Goal: Browse casually: Explore the website without a specific task or goal

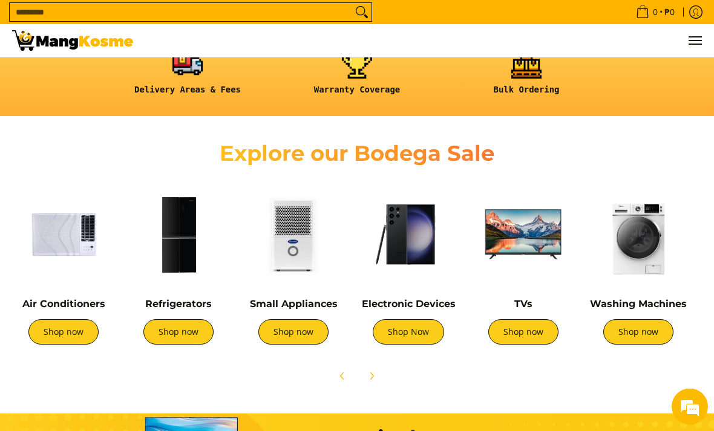
scroll to position [330, 0]
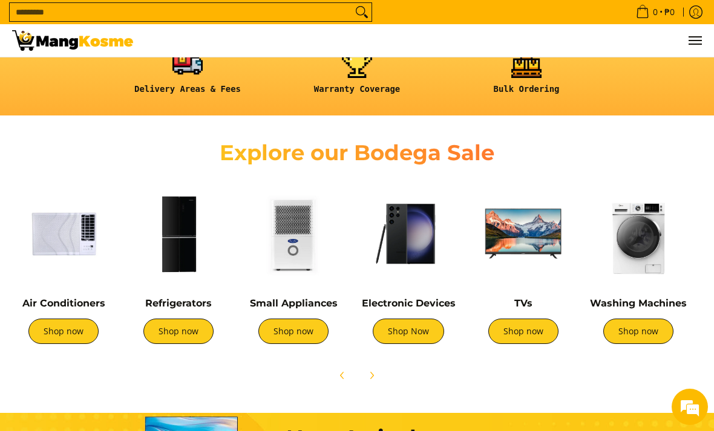
click at [52, 337] on link "Shop now" at bounding box center [63, 331] width 70 height 25
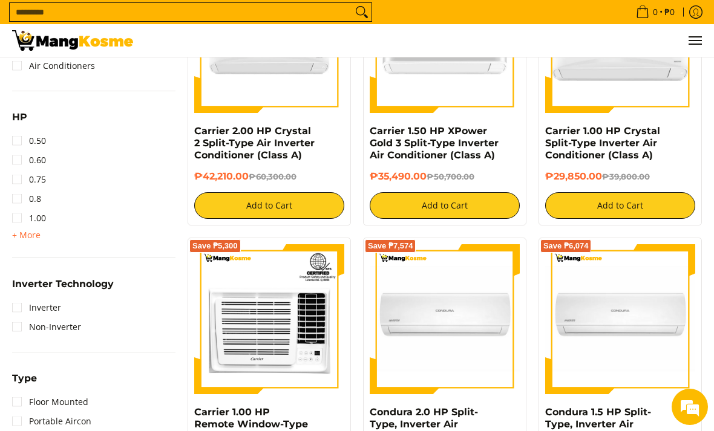
scroll to position [598, 0]
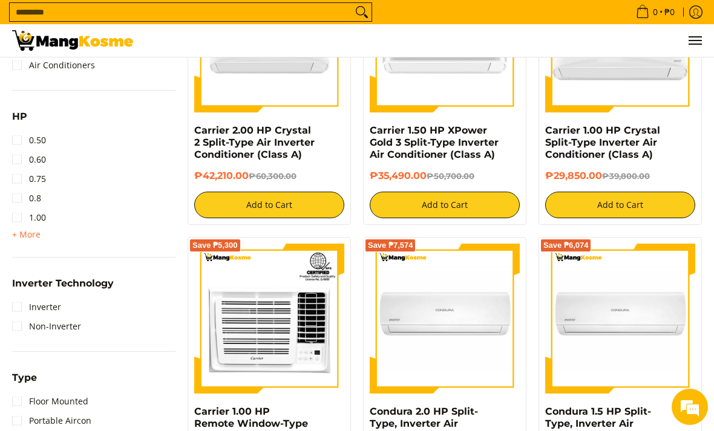
click at [51, 305] on link "Inverter" at bounding box center [36, 307] width 49 height 19
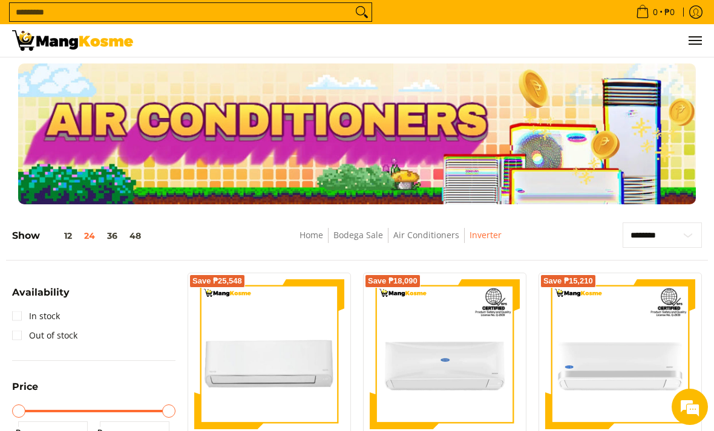
click at [317, 241] on link "Home" at bounding box center [311, 234] width 24 height 11
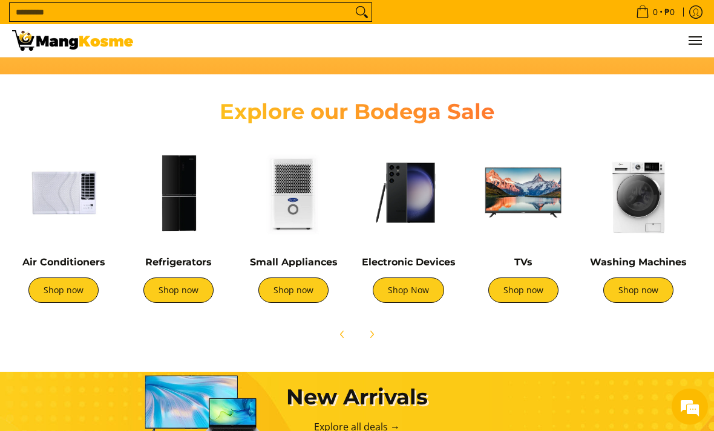
scroll to position [371, 0]
click at [437, 291] on link "Shop Now" at bounding box center [408, 290] width 71 height 25
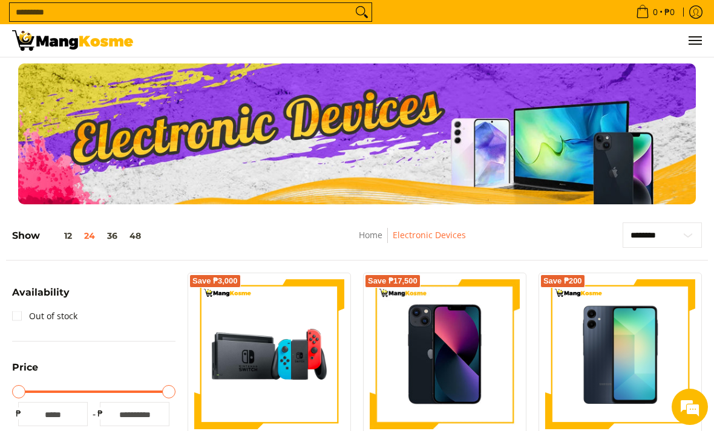
click at [369, 241] on link "Home" at bounding box center [371, 234] width 24 height 11
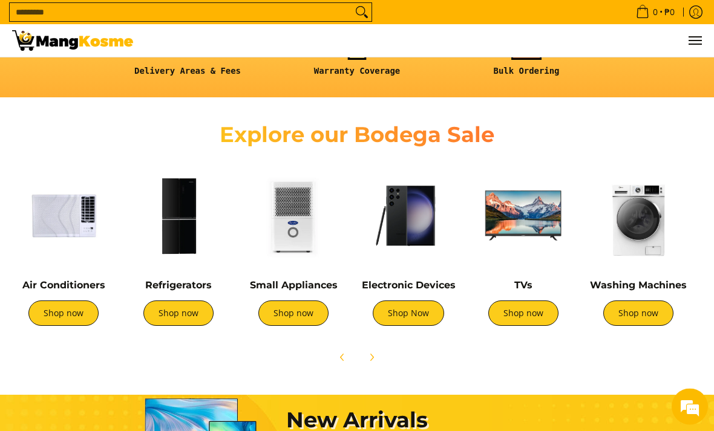
scroll to position [448, 0]
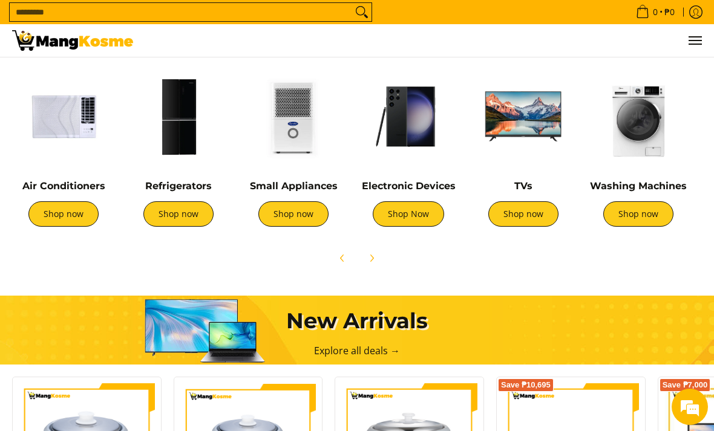
click at [304, 206] on link "Shop now" at bounding box center [293, 213] width 70 height 25
